Goal: Task Accomplishment & Management: Manage account settings

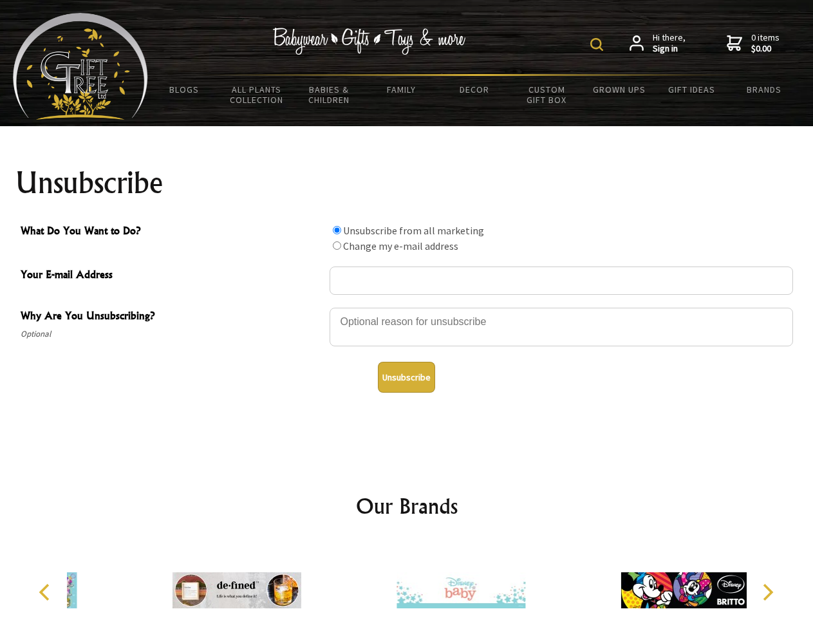
click at [598, 44] on img at bounding box center [596, 44] width 13 height 13
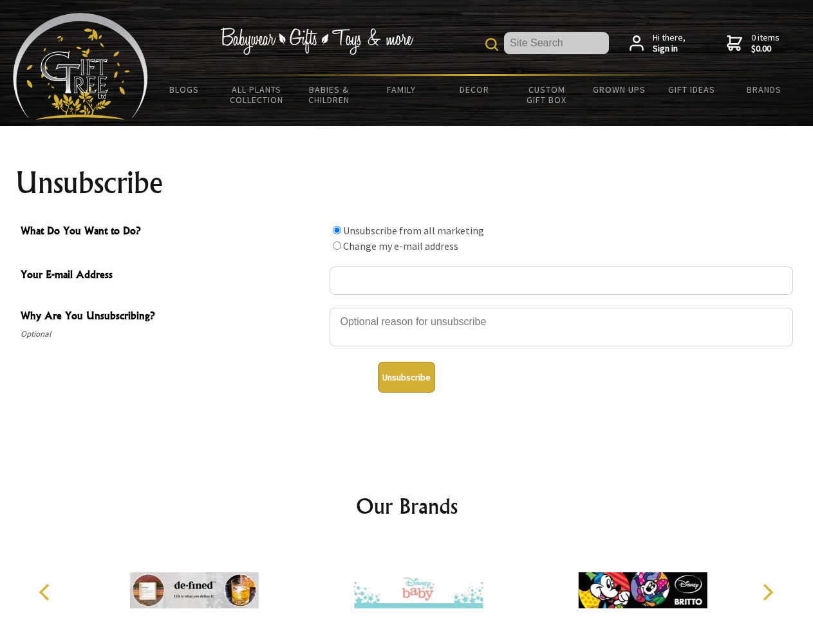
click at [407, 307] on div at bounding box center [560, 328] width 463 height 45
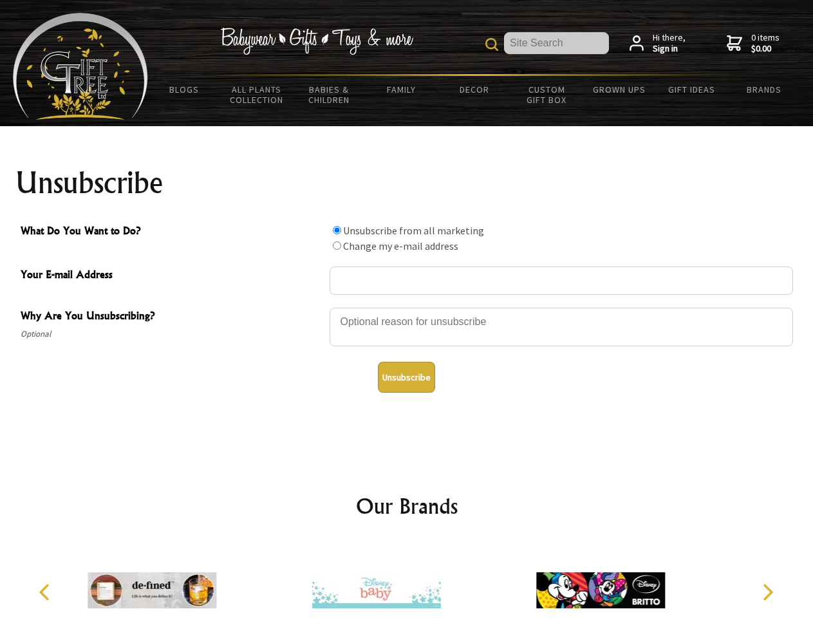
click at [337, 230] on input "What Do You Want to Do?" at bounding box center [337, 230] width 8 height 8
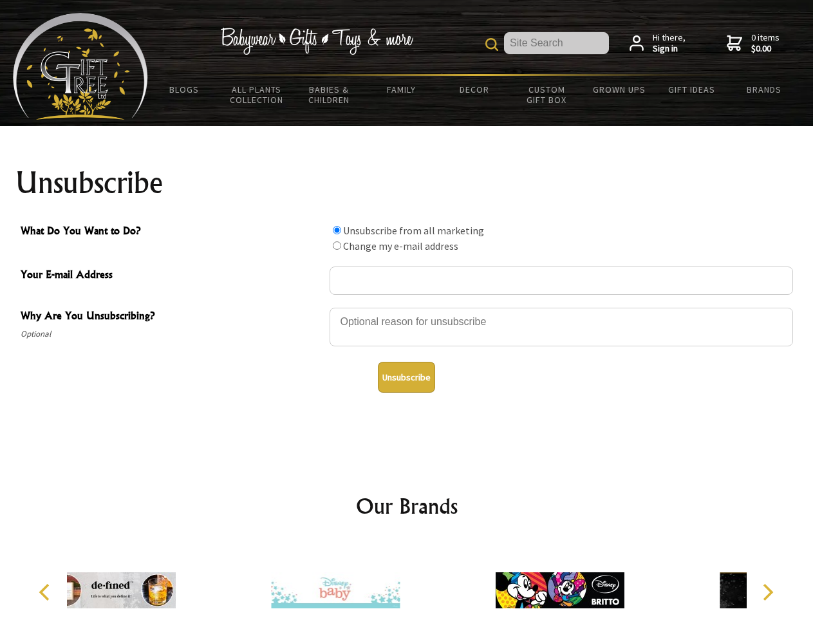
click at [337, 245] on input "What Do You Want to Do?" at bounding box center [337, 245] width 8 height 8
radio input "true"
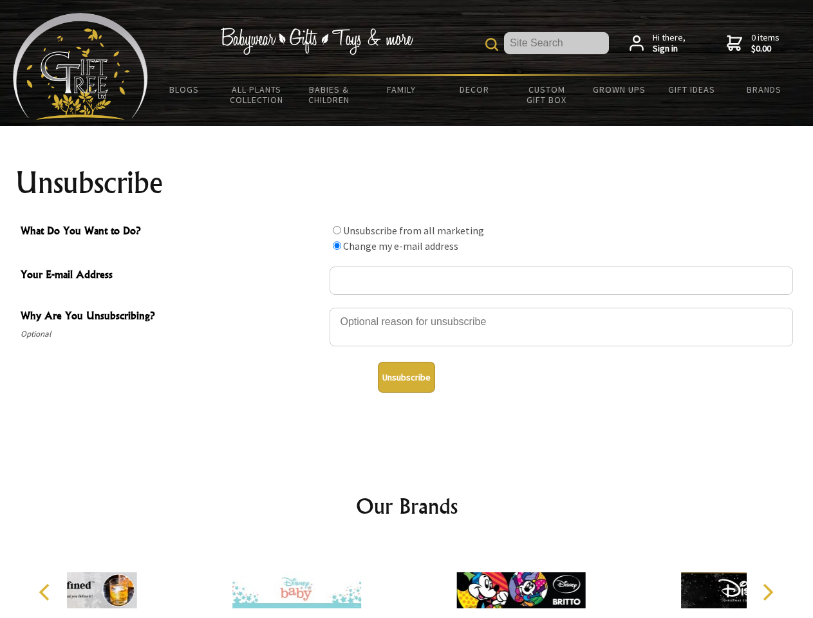
click at [406, 377] on button "Unsubscribe" at bounding box center [406, 377] width 57 height 31
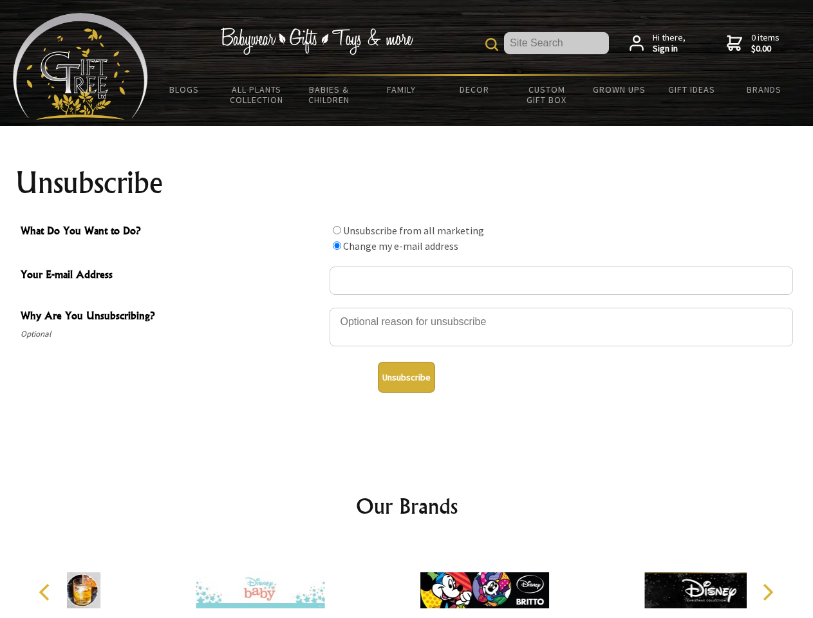
click at [46, 592] on icon "Previous" at bounding box center [45, 592] width 17 height 17
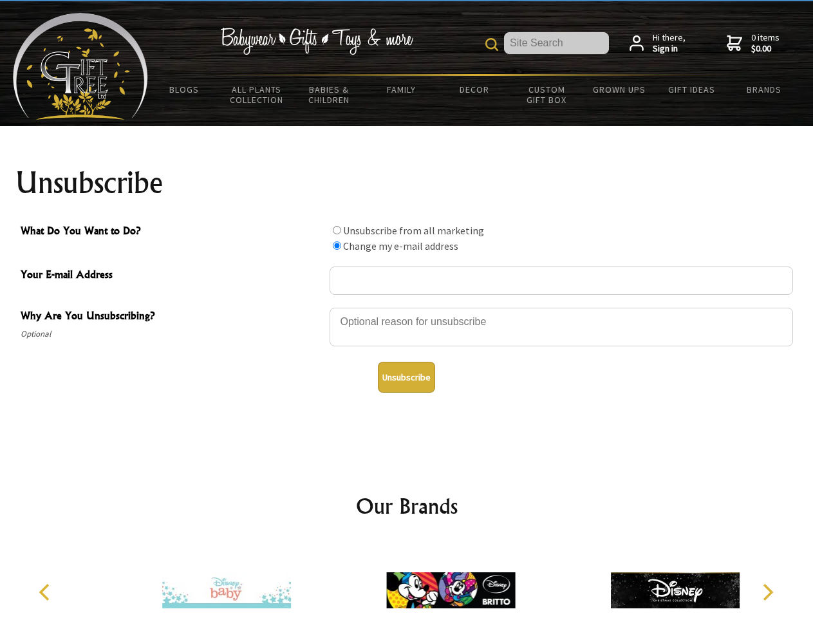
click at [767, 592] on icon "Next" at bounding box center [766, 592] width 17 height 17
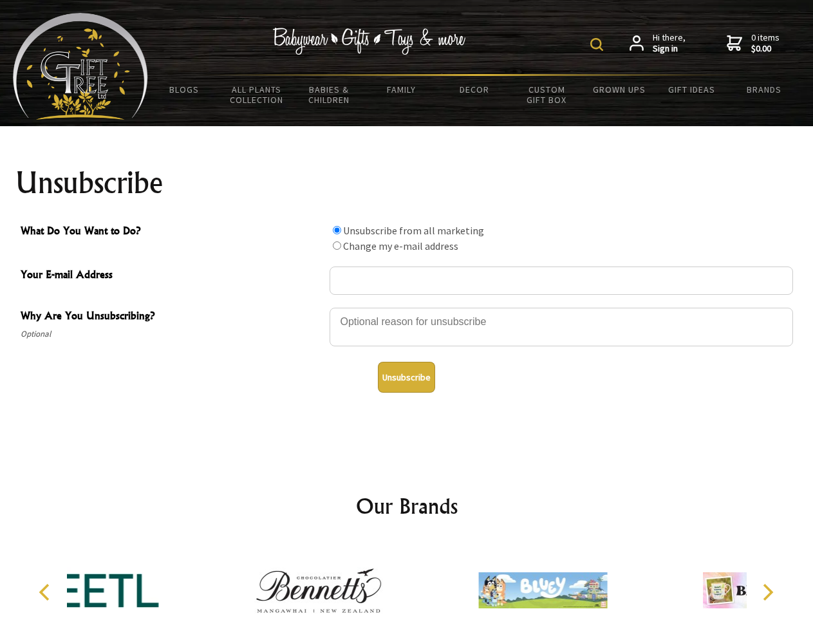
click at [598, 44] on img at bounding box center [596, 44] width 13 height 13
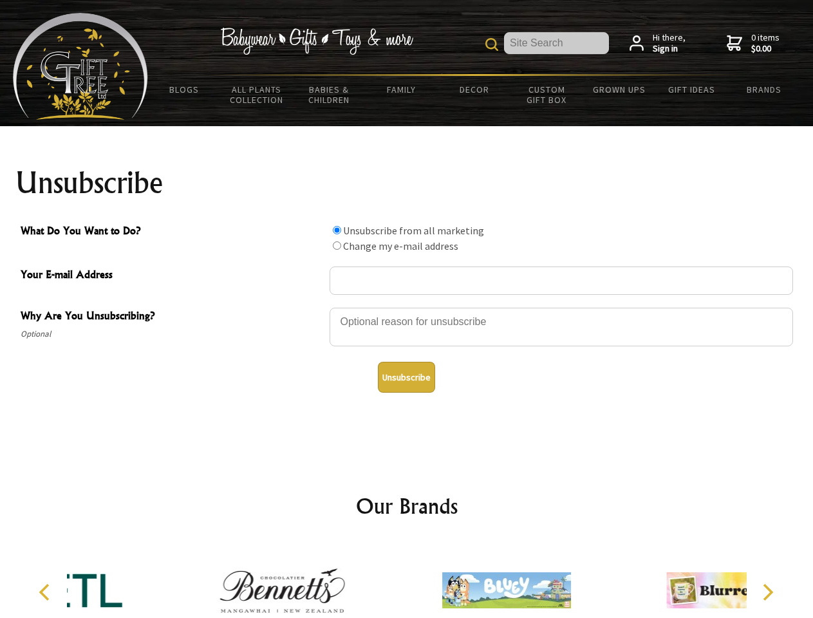
click at [407, 307] on div at bounding box center [560, 328] width 463 height 45
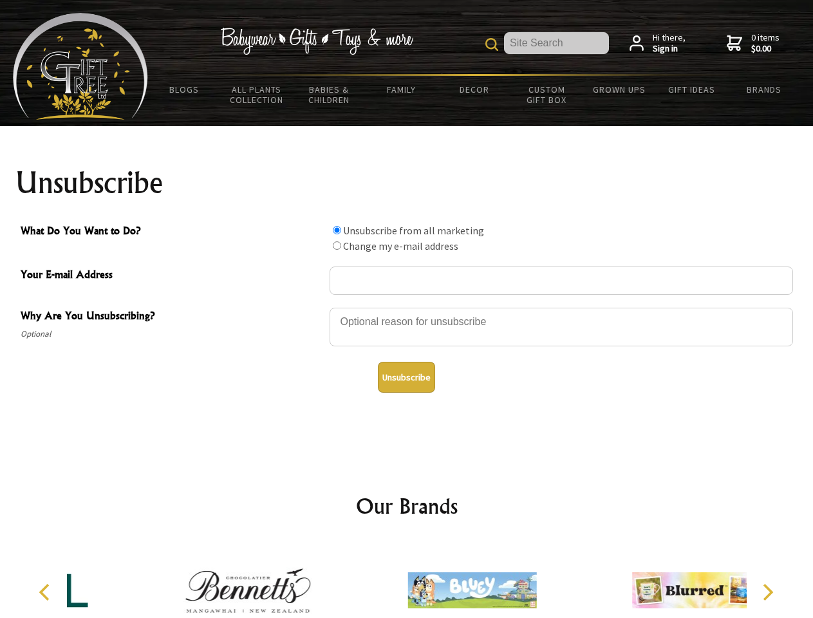
click at [337, 230] on input "What Do You Want to Do?" at bounding box center [337, 230] width 8 height 8
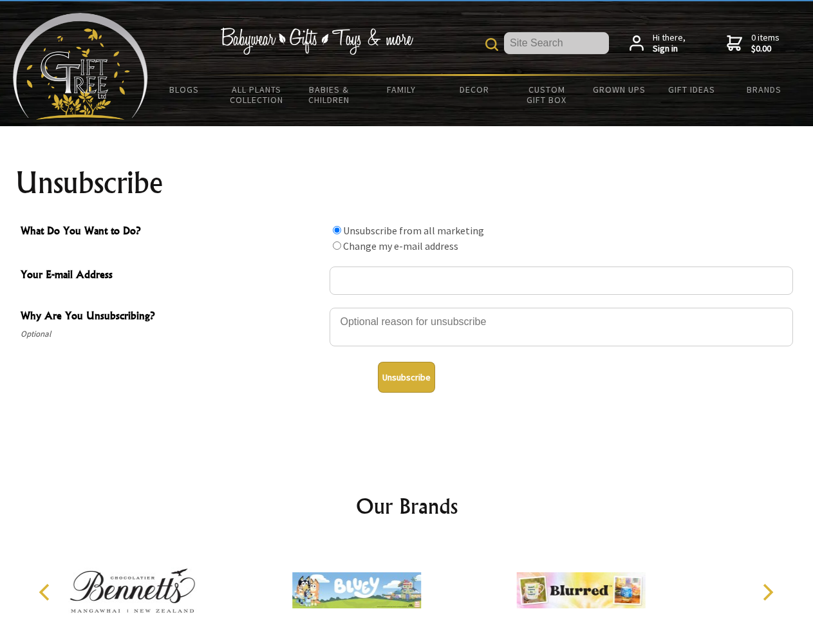
click at [337, 245] on input "What Do You Want to Do?" at bounding box center [337, 245] width 8 height 8
radio input "true"
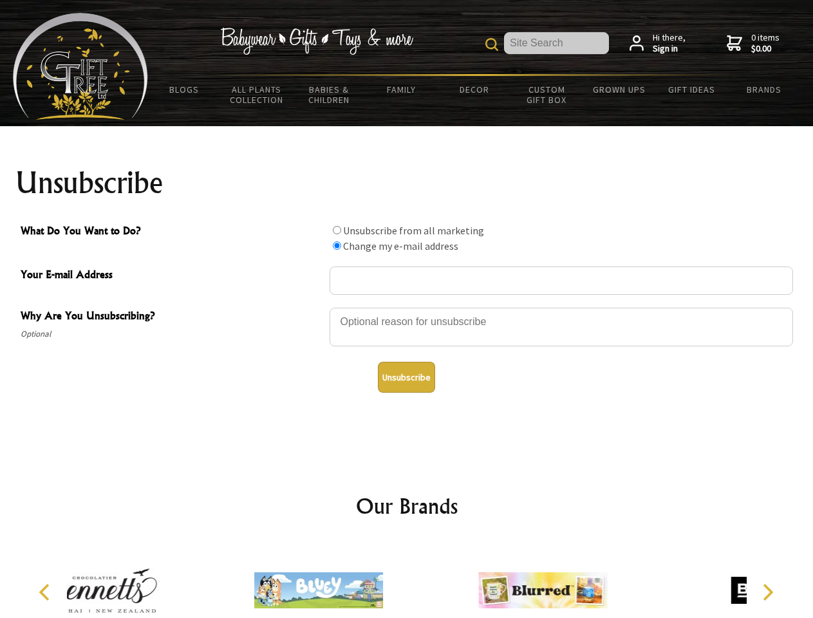
click at [406, 377] on button "Unsubscribe" at bounding box center [406, 377] width 57 height 31
click at [46, 592] on icon "Previous" at bounding box center [45, 592] width 17 height 17
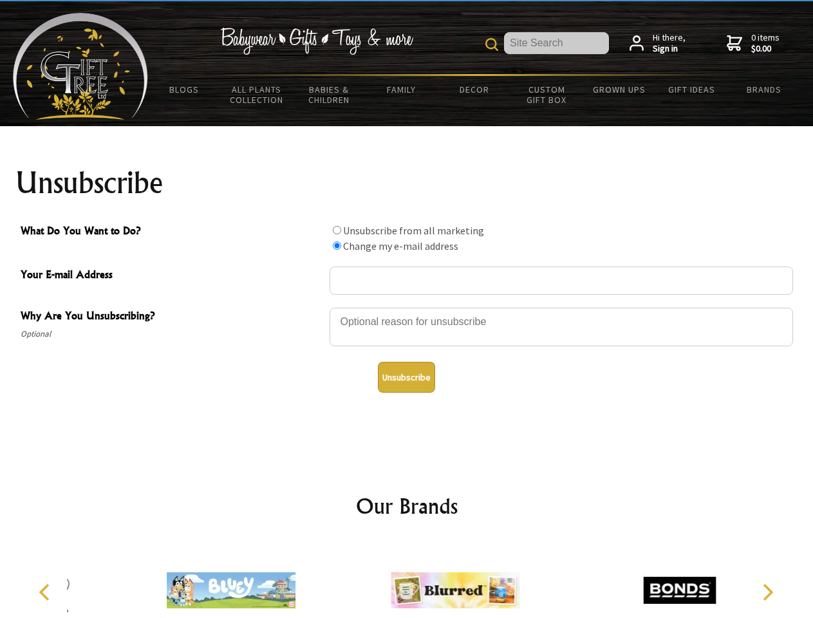
click at [767, 592] on icon "Next" at bounding box center [766, 592] width 17 height 17
